Goal: Task Accomplishment & Management: Use online tool/utility

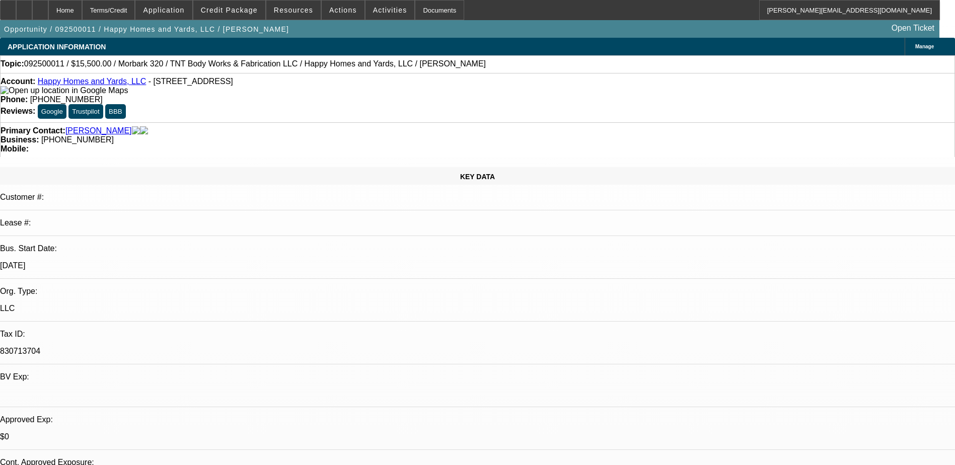
select select "0"
select select "2"
select select "0"
select select "6"
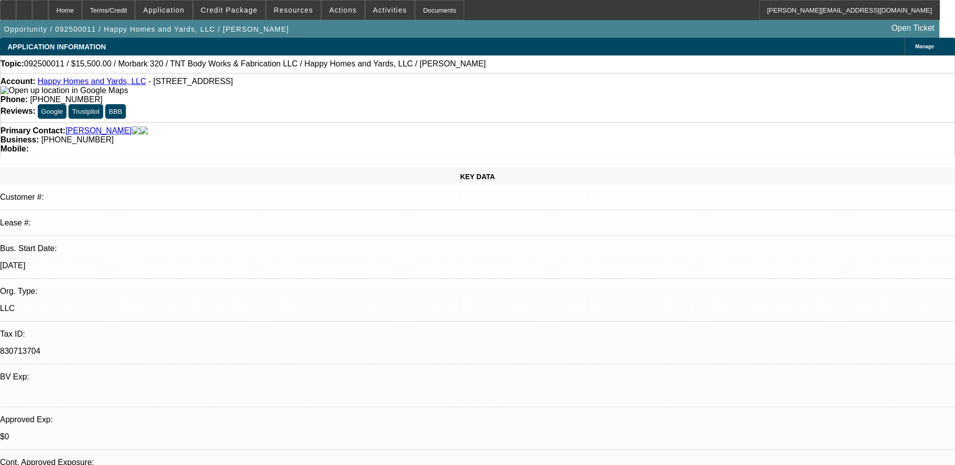
select select "0"
select select "6"
select select "0"
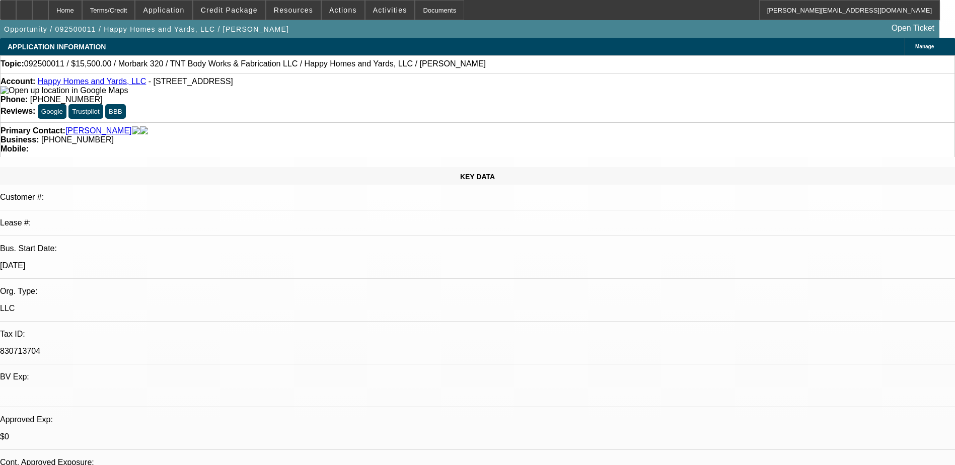
select select "0"
select select "6"
select select "0"
select select "2"
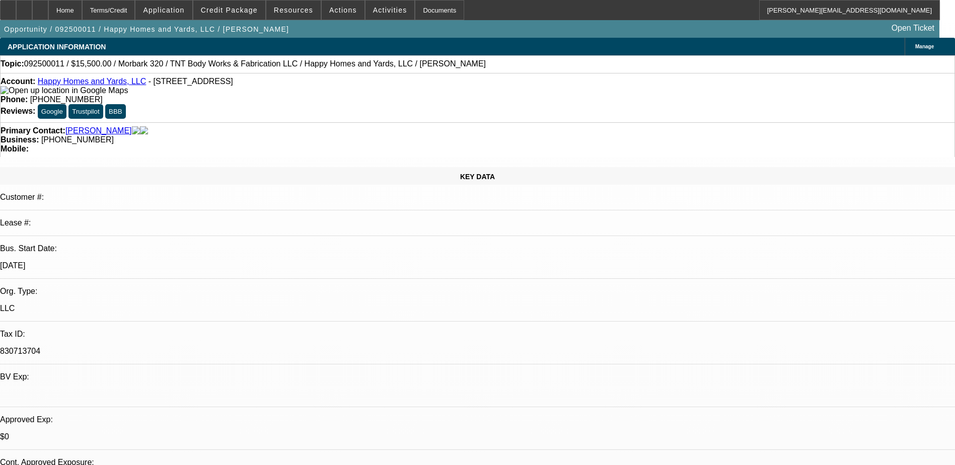
select select "2"
select select "0"
select select "6"
select select "0"
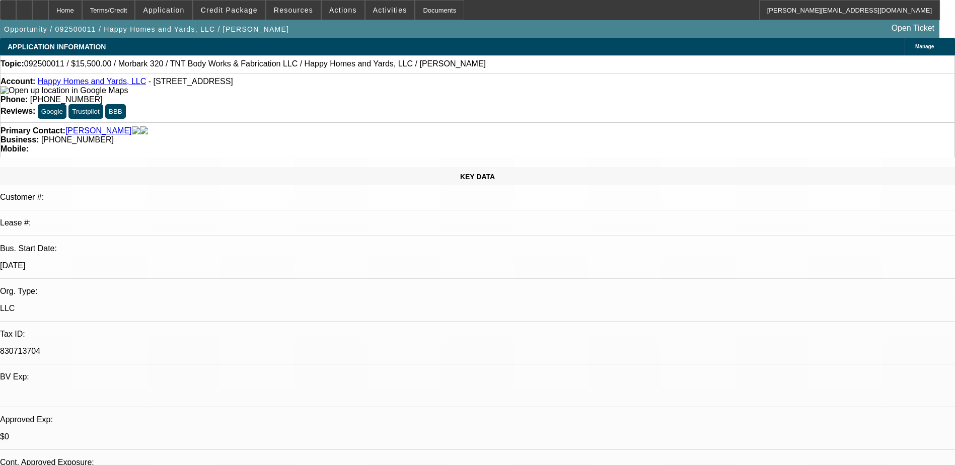
select select "0"
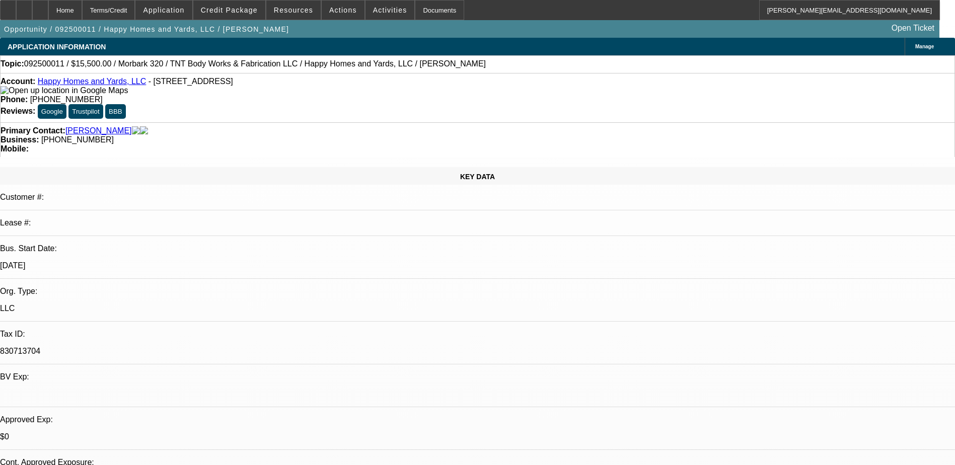
select select "0"
select select "2"
select select "0"
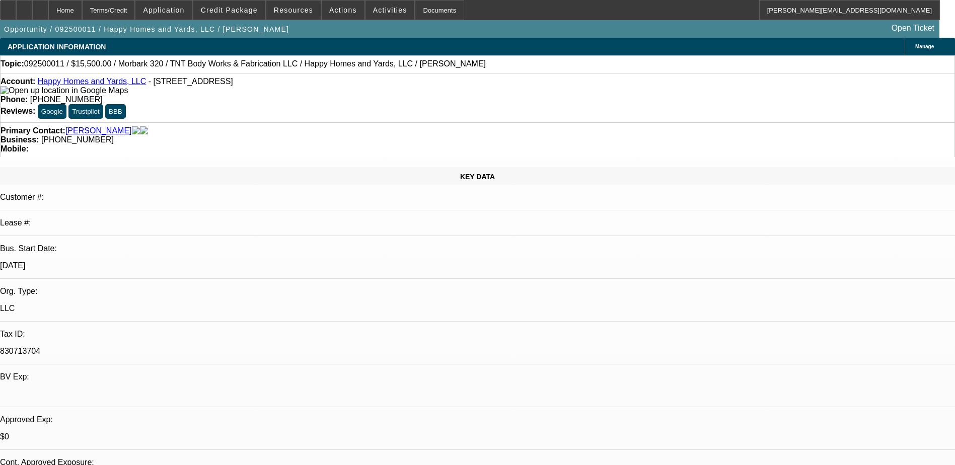
select select "1"
select select "2"
select select "6"
select select "1"
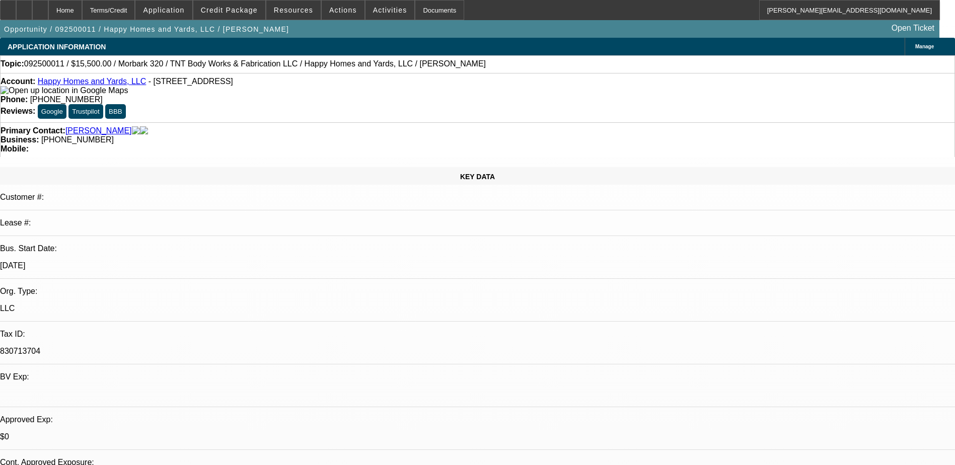
select select "6"
select select "1"
select select "6"
select select "1"
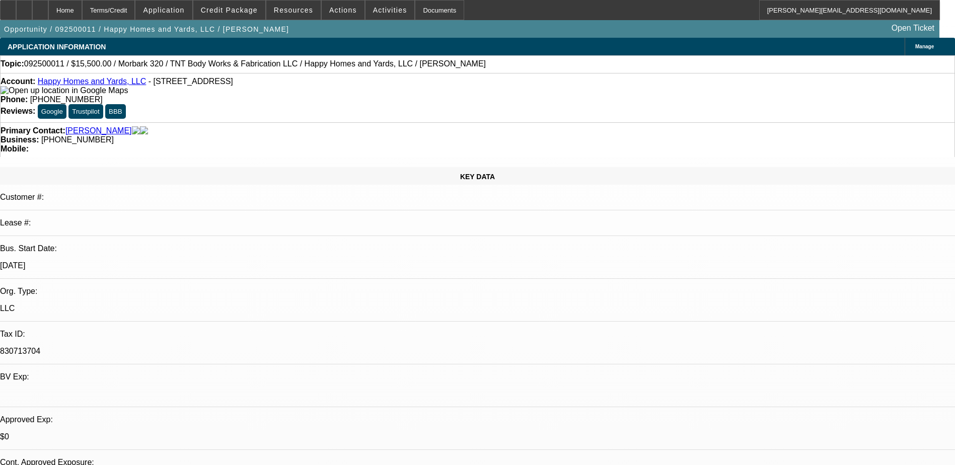
select select "2"
select select "6"
click at [180, 11] on span "Application" at bounding box center [163, 10] width 41 height 8
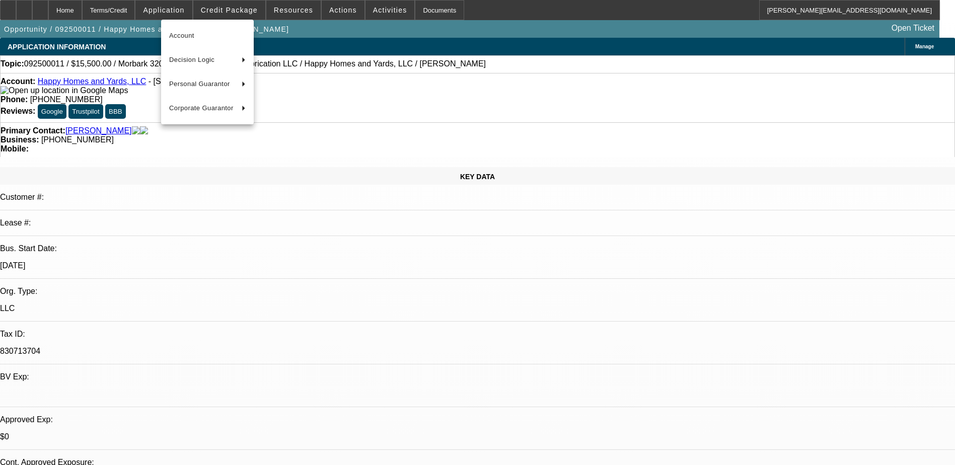
click at [245, 11] on div at bounding box center [477, 232] width 955 height 465
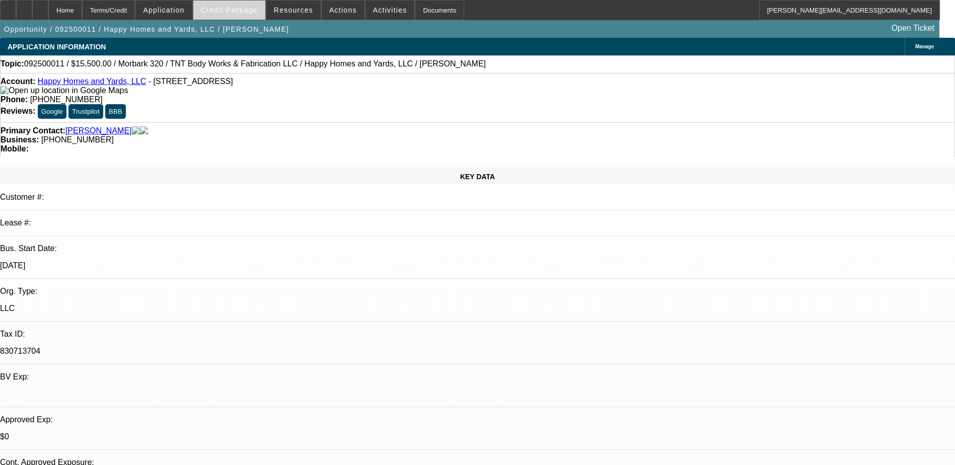
click at [245, 9] on span "Credit Package" at bounding box center [229, 10] width 57 height 8
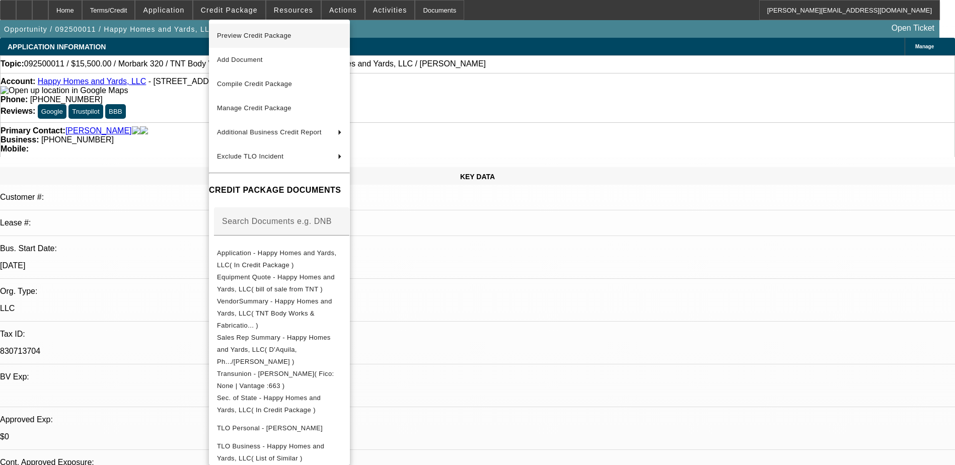
click at [248, 35] on span "Preview Credit Package" at bounding box center [254, 36] width 75 height 8
